Goal: Find specific page/section: Find specific page/section

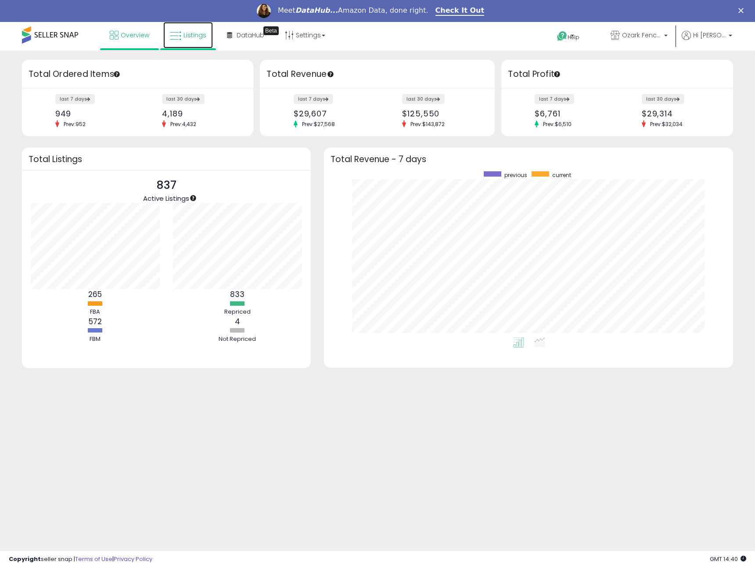
click at [186, 36] on span "Listings" at bounding box center [195, 35] width 23 height 9
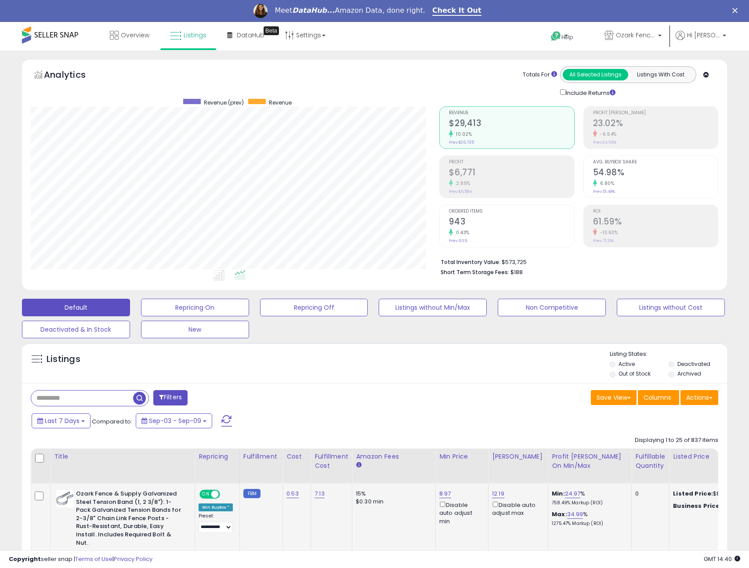
scroll to position [180, 409]
